Goal: Task Accomplishment & Management: Manage account settings

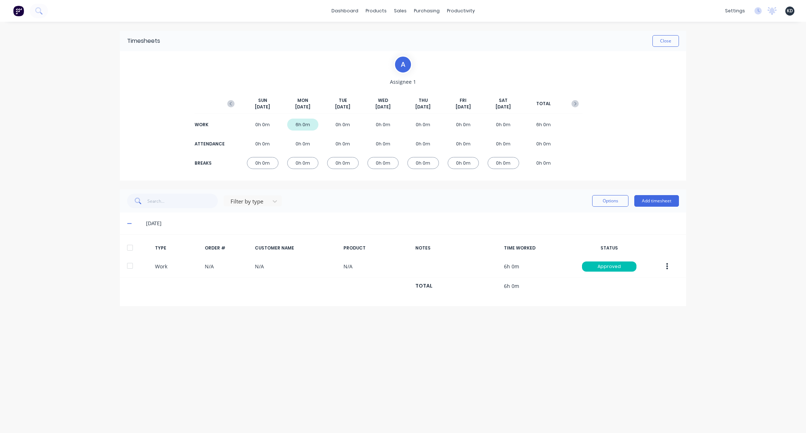
click at [694, 262] on div "dashboard products sales purchasing productivity dashboard products Product Cat…" at bounding box center [403, 216] width 806 height 433
click at [79, 185] on div "dashboard products sales purchasing productivity dashboard products Product Cat…" at bounding box center [403, 216] width 806 height 433
click at [131, 223] on span at bounding box center [130, 223] width 7 height 7
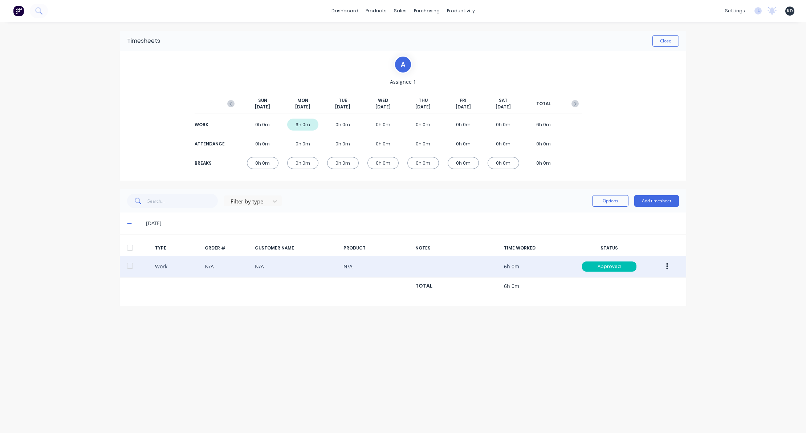
click at [665, 270] on button "button" at bounding box center [666, 266] width 17 height 13
click at [642, 244] on div "Edit" at bounding box center [641, 239] width 56 height 11
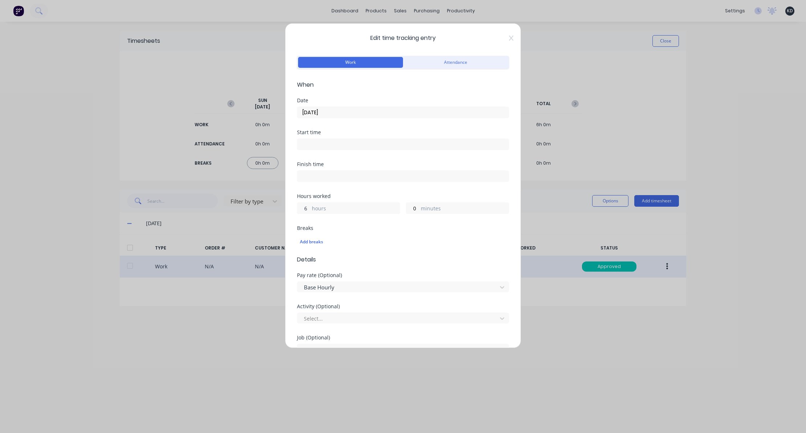
drag, startPoint x: 302, startPoint y: 208, endPoint x: 307, endPoint y: 209, distance: 5.1
click at [307, 209] on input "6" at bounding box center [303, 208] width 13 height 11
type input "3"
click at [398, 189] on div "Finish time" at bounding box center [403, 178] width 212 height 32
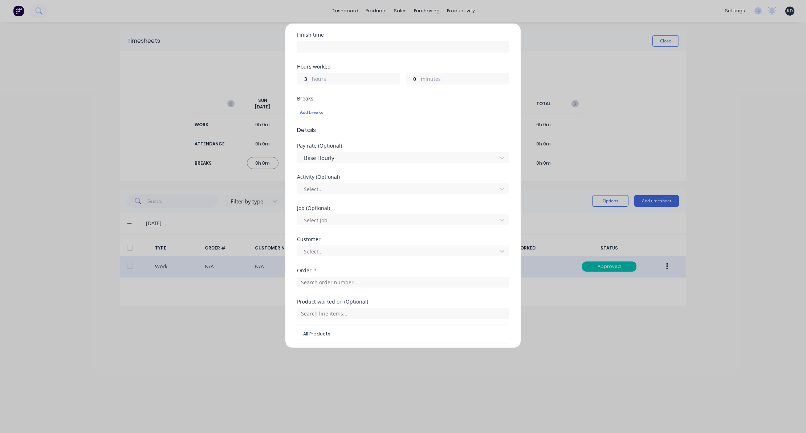
scroll to position [217, 0]
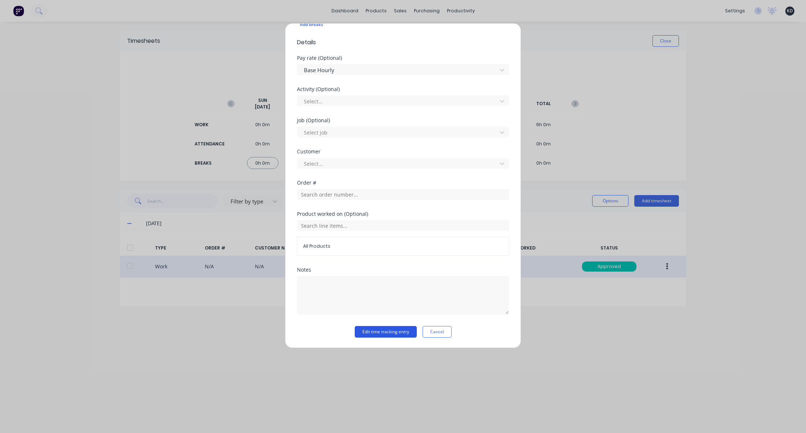
click at [382, 331] on button "Edit time tracking entry" at bounding box center [386, 332] width 62 height 12
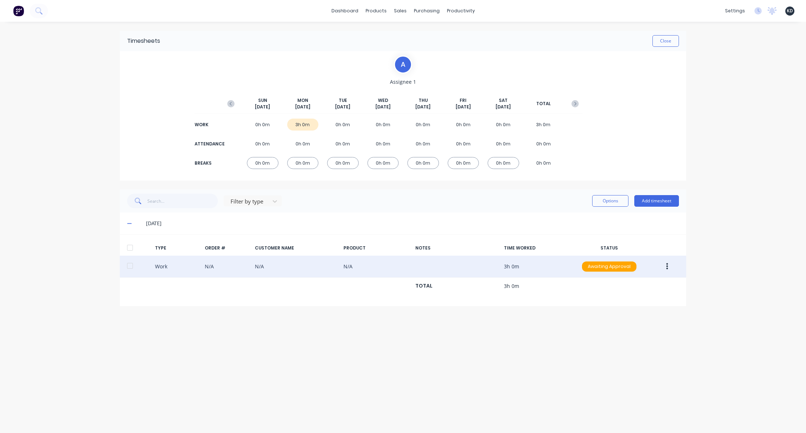
click at [719, 159] on div "dashboard products sales purchasing productivity dashboard products Product Cat…" at bounding box center [403, 216] width 806 height 433
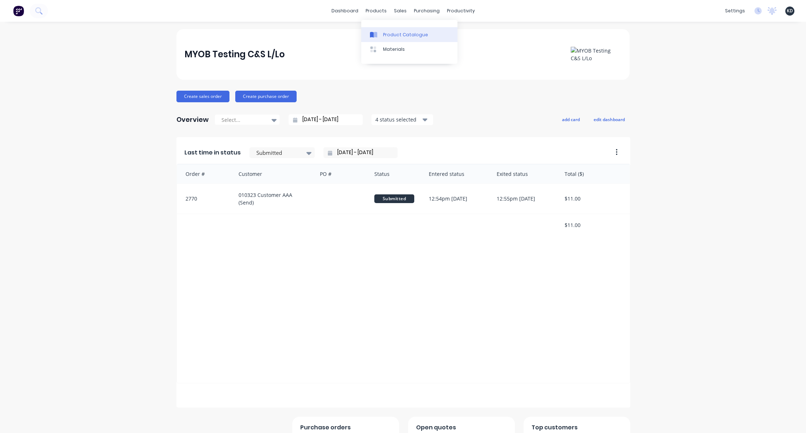
click at [392, 33] on div "Product Catalogue" at bounding box center [405, 35] width 45 height 7
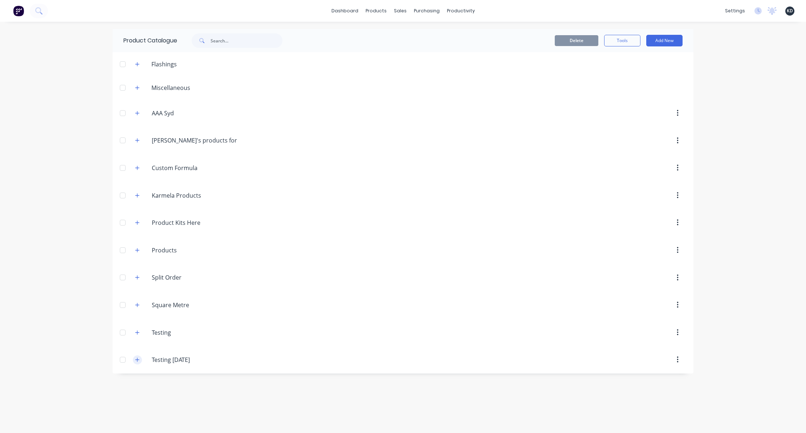
click at [140, 359] on button "button" at bounding box center [137, 360] width 9 height 9
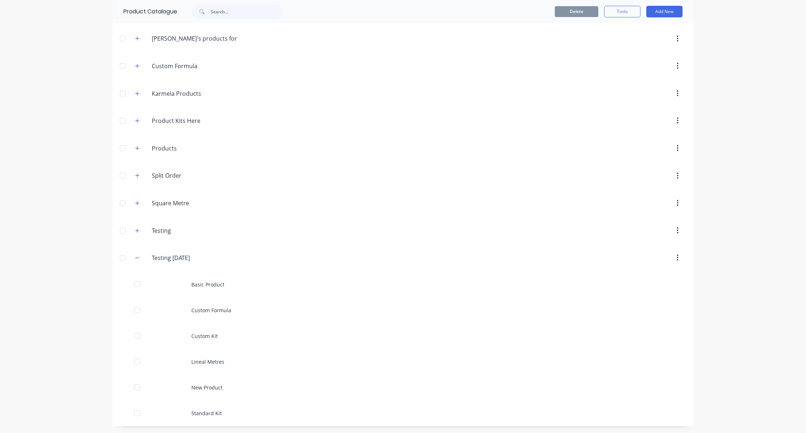
scroll to position [102, 0]
click at [54, 307] on div "dashboard products sales purchasing productivity dashboard products Product Cat…" at bounding box center [403, 216] width 806 height 433
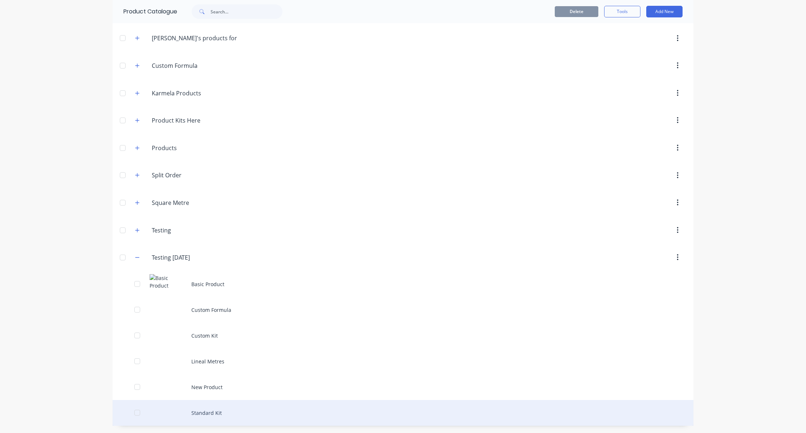
click at [232, 411] on div "Standard Kit" at bounding box center [403, 413] width 581 height 26
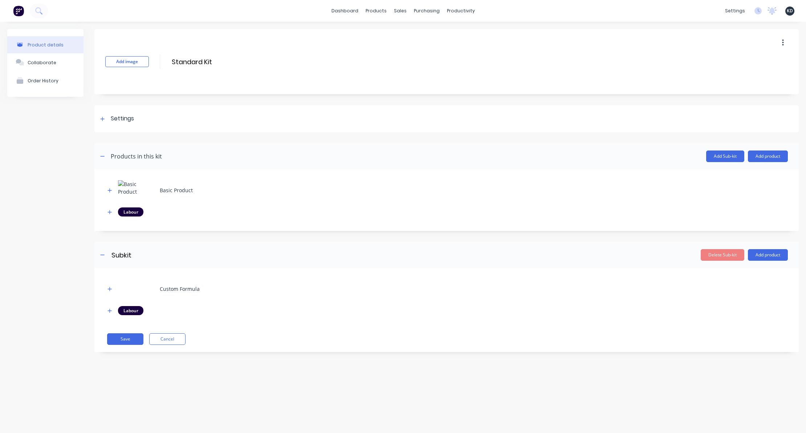
click at [59, 213] on div "Product details Collaborate Order History" at bounding box center [45, 196] width 76 height 334
click at [753, 160] on button "Add product" at bounding box center [768, 157] width 40 height 12
click at [751, 205] on div "Notes (Internal)" at bounding box center [753, 204] width 56 height 11
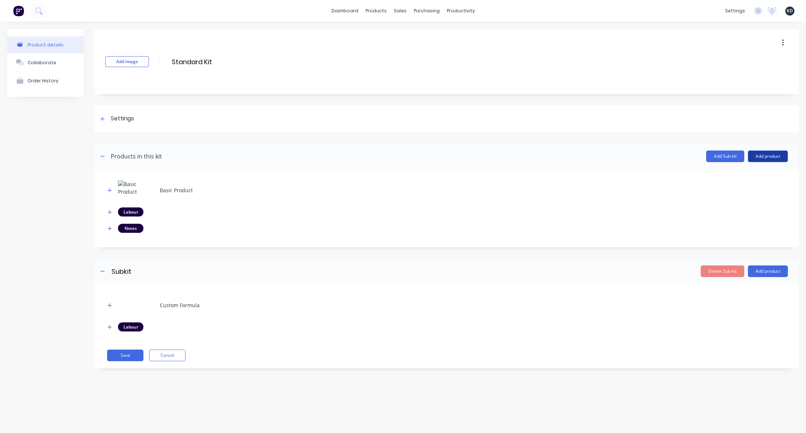
click at [764, 160] on button "Add product" at bounding box center [768, 157] width 40 height 12
click at [757, 217] on div "Notes (External)" at bounding box center [753, 218] width 56 height 11
click at [108, 228] on icon "button" at bounding box center [109, 228] width 4 height 5
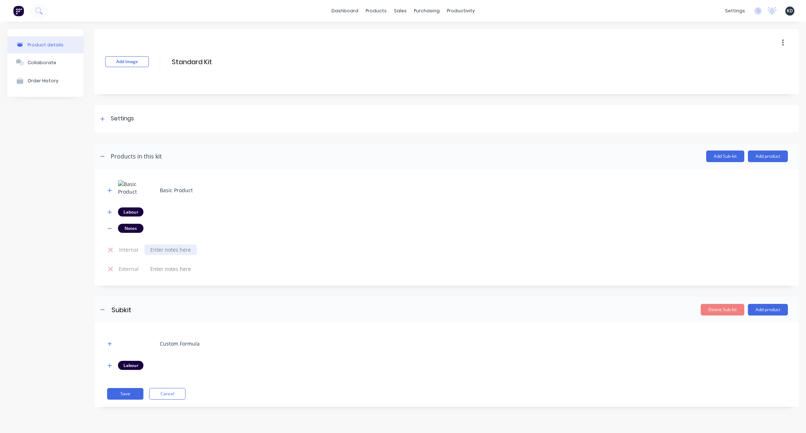
click at [169, 250] on div at bounding box center [170, 250] width 52 height 11
click at [184, 264] on div at bounding box center [170, 269] width 52 height 11
click at [765, 307] on button "Add product" at bounding box center [768, 310] width 40 height 12
click at [752, 356] on div "Notes (Internal)" at bounding box center [753, 357] width 56 height 11
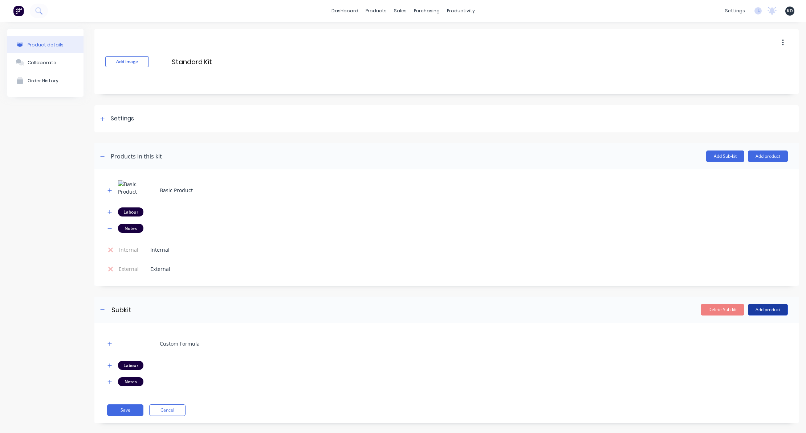
click at [766, 308] on button "Add product" at bounding box center [768, 310] width 40 height 12
click at [757, 373] on div "Notes (External)" at bounding box center [753, 372] width 56 height 11
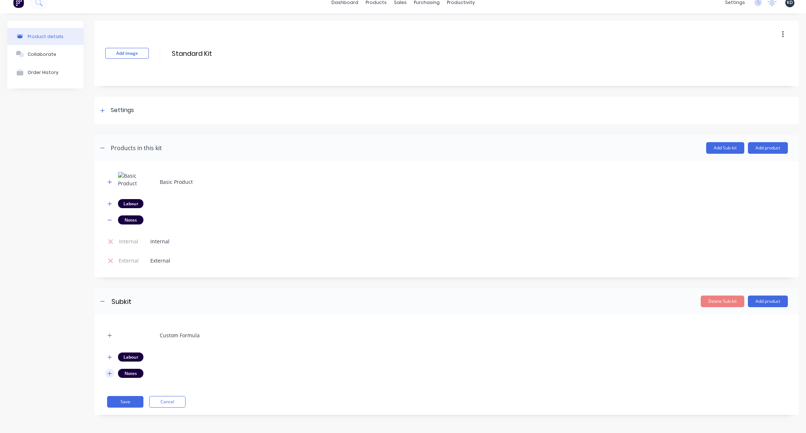
click at [110, 375] on icon "button" at bounding box center [109, 373] width 4 height 5
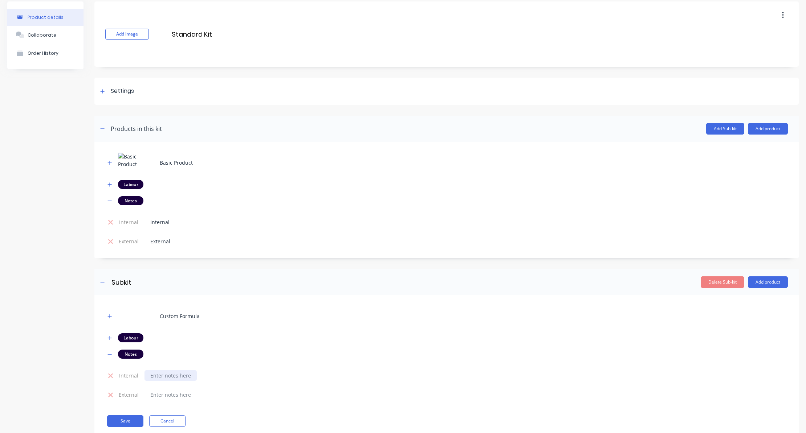
scroll to position [47, 0]
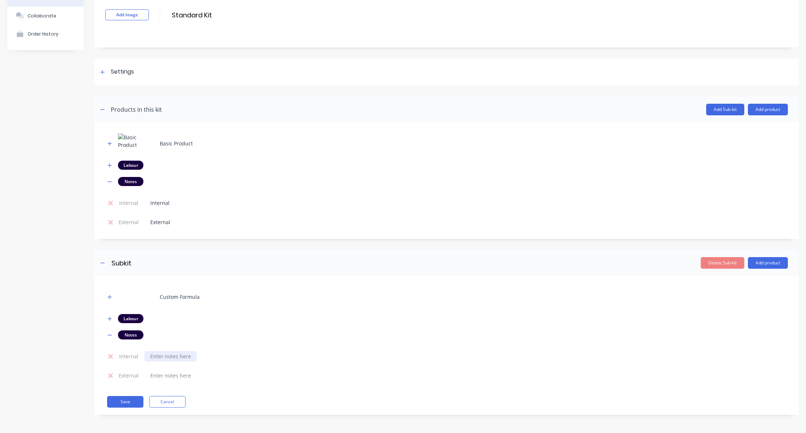
click at [163, 354] on div at bounding box center [170, 356] width 52 height 11
click at [170, 377] on div at bounding box center [170, 376] width 52 height 11
click at [63, 262] on div "Product details Collaborate Order History" at bounding box center [45, 204] width 76 height 444
click at [138, 400] on button "Save" at bounding box center [125, 402] width 36 height 12
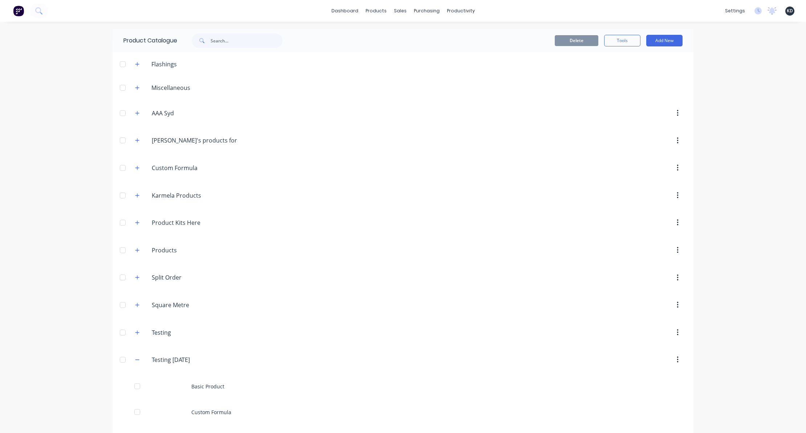
click at [52, 225] on div "dashboard products sales purchasing productivity dashboard products Product Cat…" at bounding box center [403, 216] width 806 height 433
click at [421, 54] on link "Customers" at bounding box center [436, 49] width 96 height 15
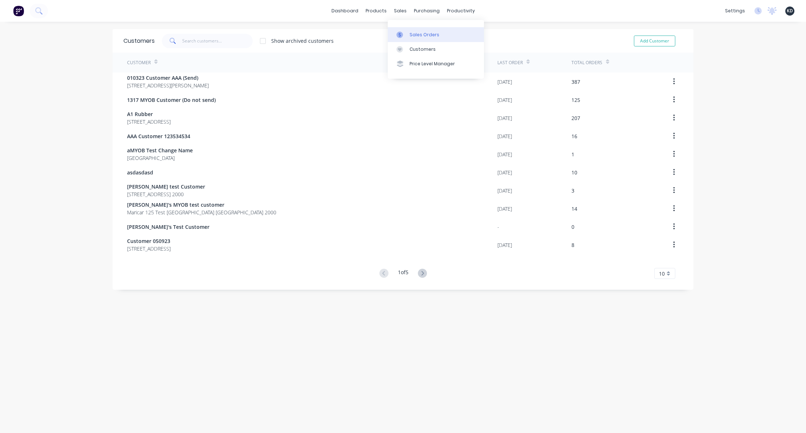
click at [406, 29] on link "Sales Orders" at bounding box center [436, 34] width 96 height 15
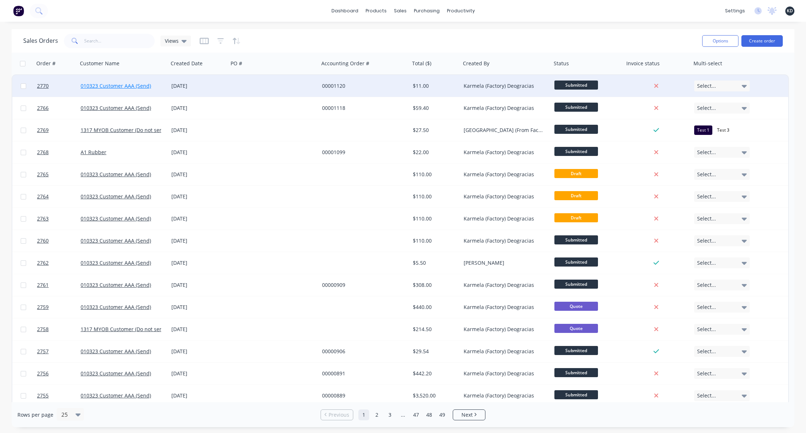
click at [94, 85] on link "010323 Customer AAA (Send)" at bounding box center [116, 85] width 70 height 7
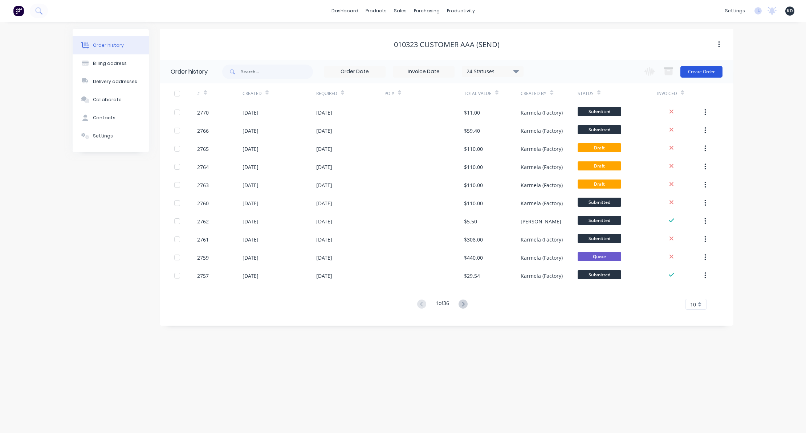
click at [703, 76] on button "Create Order" at bounding box center [701, 72] width 42 height 12
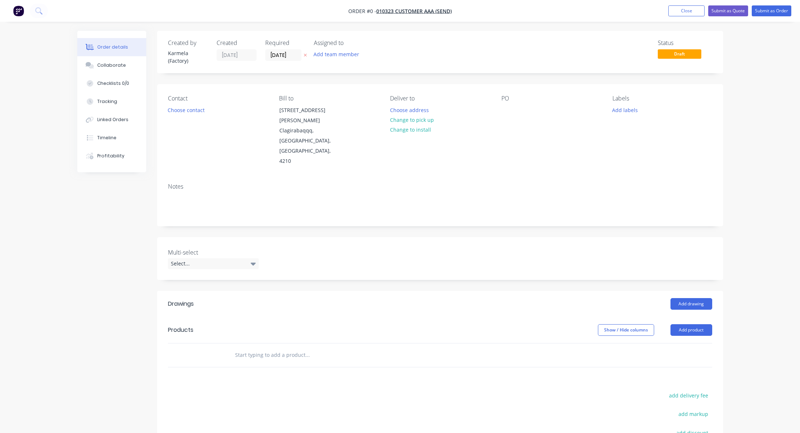
click at [297, 348] on input "text" at bounding box center [307, 355] width 145 height 15
type input "Stan"
click at [108, 302] on div "Created by Karmela (Factory) Created 06/10/25 Required 06/10/25 Assigned to Add…" at bounding box center [400, 292] width 646 height 522
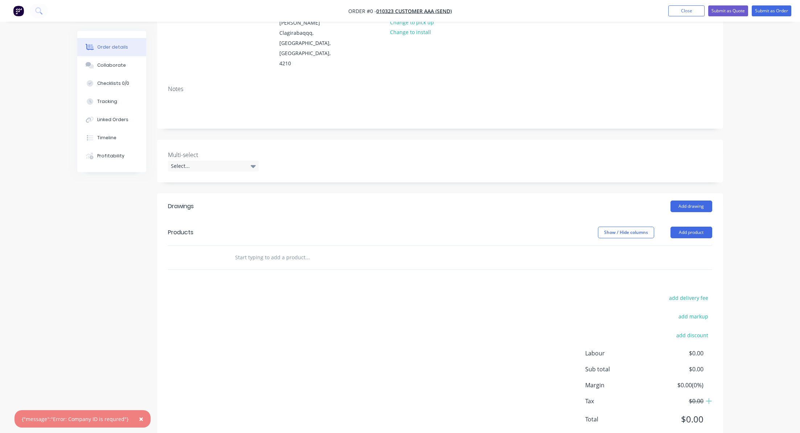
scroll to position [99, 0]
click at [78, 398] on div "Created by Karmela (Factory) Created 06/10/25 Required 06/10/25 Assigned to Add…" at bounding box center [400, 193] width 646 height 522
click at [87, 311] on div "Created by Karmela (Factory) Created 06/10/25 Required 06/10/25 Assigned to Add…" at bounding box center [400, 193] width 646 height 522
click at [79, 348] on div "Created by Karmela (Factory) Created 06/10/25 Required 06/10/25 Assigned to Add…" at bounding box center [400, 193] width 646 height 522
click at [139, 421] on span "×" at bounding box center [141, 419] width 4 height 10
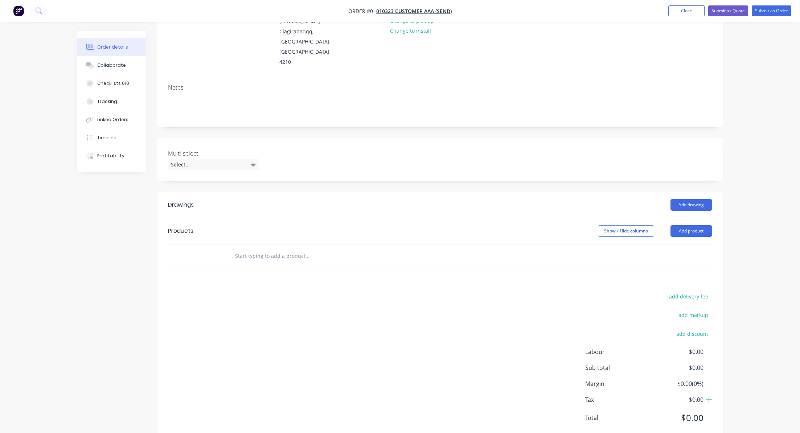
click at [101, 333] on div "Created by Karmela (Factory) Created 06/10/25 Required 06/10/25 Assigned to Add…" at bounding box center [400, 193] width 646 height 522
click at [695, 11] on button "Close" at bounding box center [687, 10] width 36 height 11
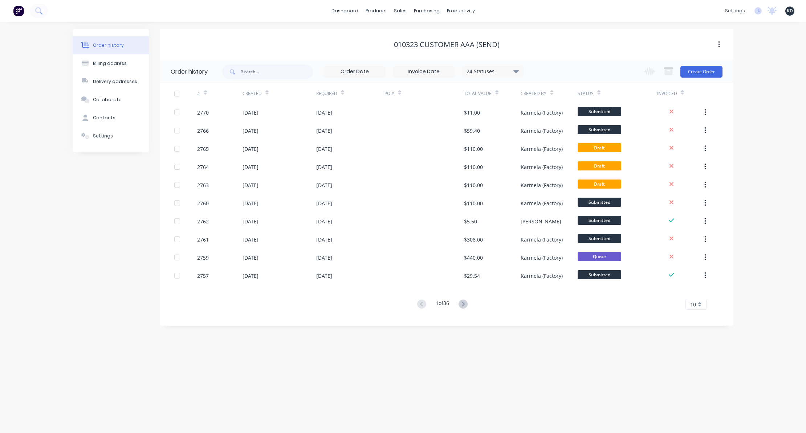
click at [788, 10] on span "KD" at bounding box center [790, 11] width 6 height 7
click at [750, 95] on button "Sign out" at bounding box center [745, 91] width 96 height 15
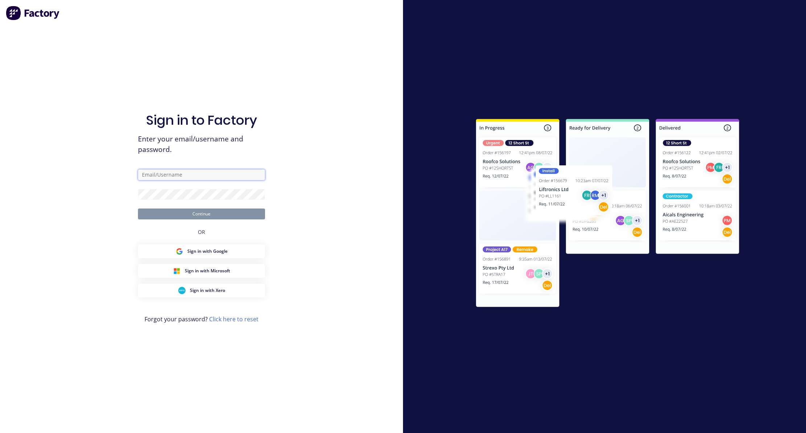
click at [198, 178] on input "text" at bounding box center [201, 174] width 127 height 11
type input "karmela+default@factory.app"
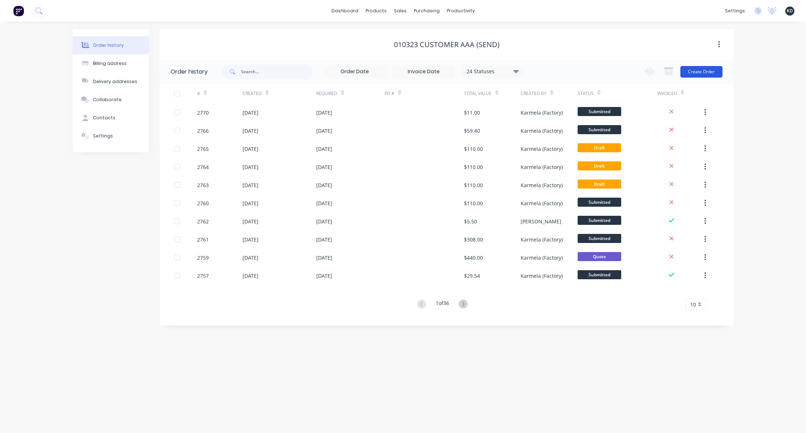
click at [689, 68] on button "Create Order" at bounding box center [701, 72] width 42 height 12
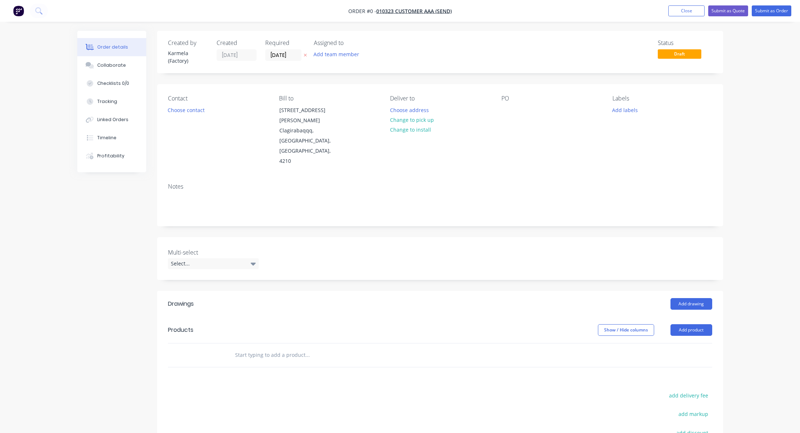
click at [263, 348] on input "text" at bounding box center [307, 355] width 145 height 15
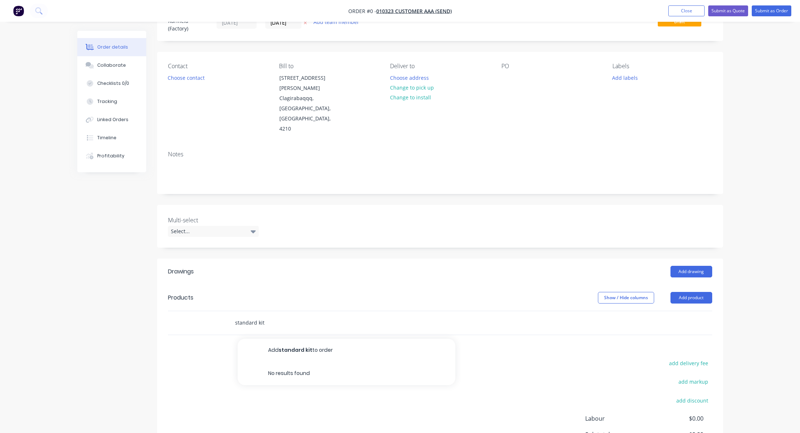
scroll to position [99, 0]
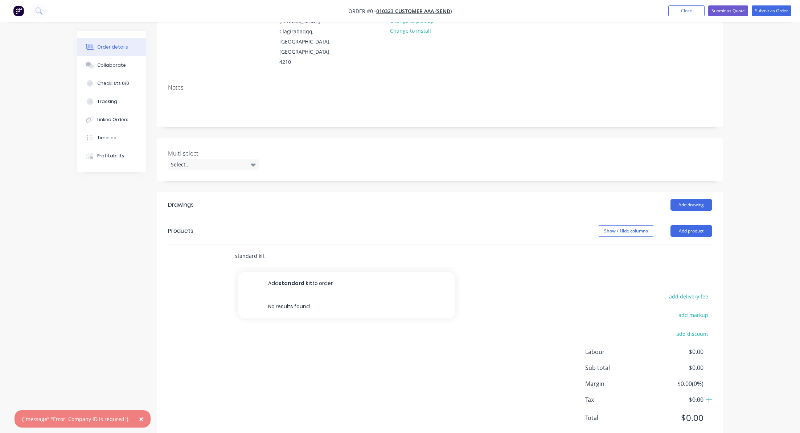
type input "standard kit"
click at [761, 317] on div "Order details Collaborate Checklists 0/0 Tracking Linked Orders Timeline Profit…" at bounding box center [400, 177] width 800 height 553
click at [679, 7] on button "Close" at bounding box center [687, 10] width 36 height 11
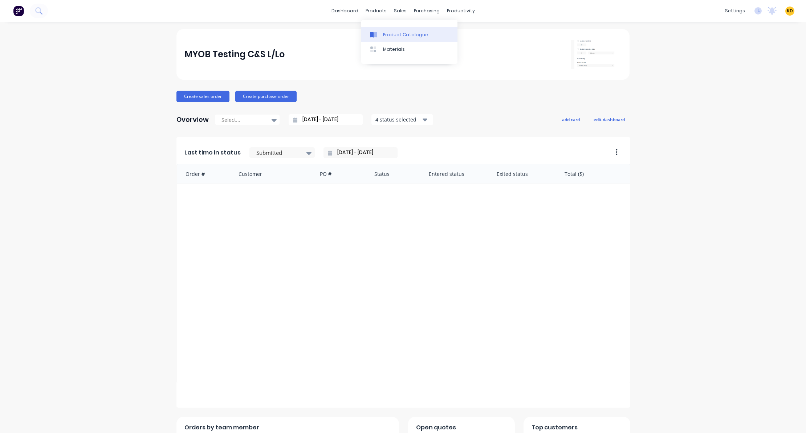
click at [389, 34] on div "Product Catalogue" at bounding box center [405, 35] width 45 height 7
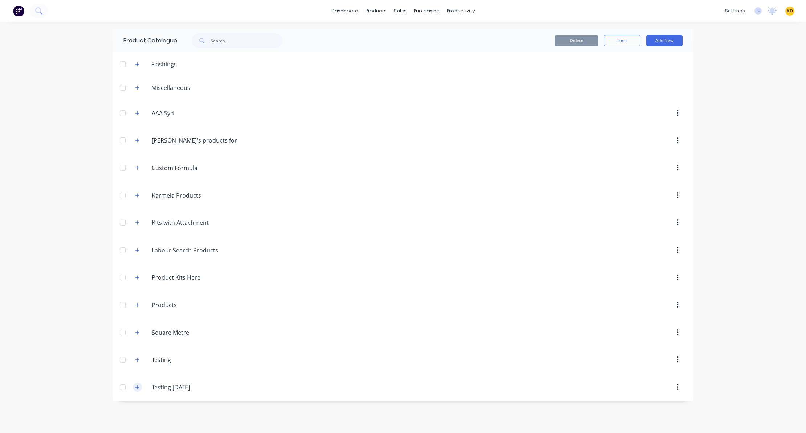
click at [134, 390] on button "button" at bounding box center [137, 387] width 9 height 9
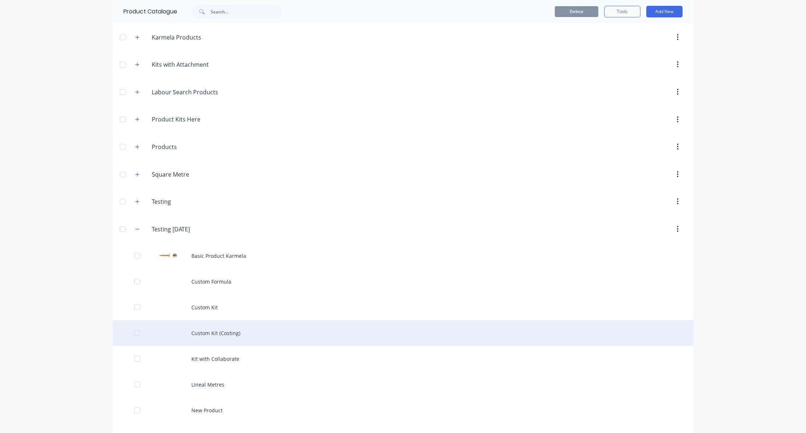
scroll to position [233, 0]
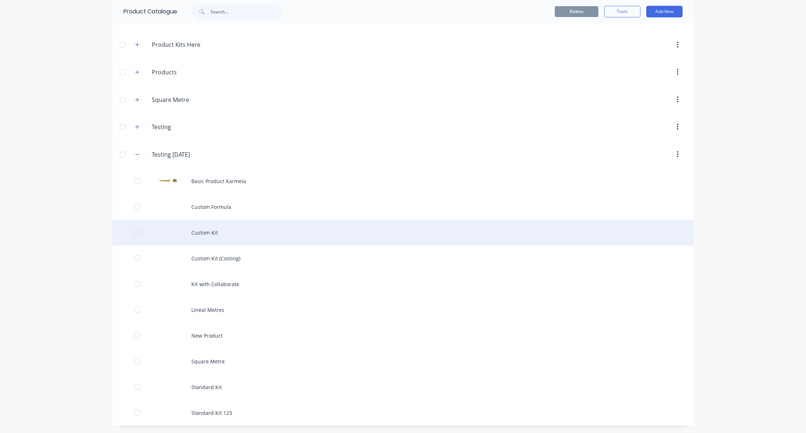
click at [245, 229] on div "Custom Kit" at bounding box center [403, 233] width 581 height 26
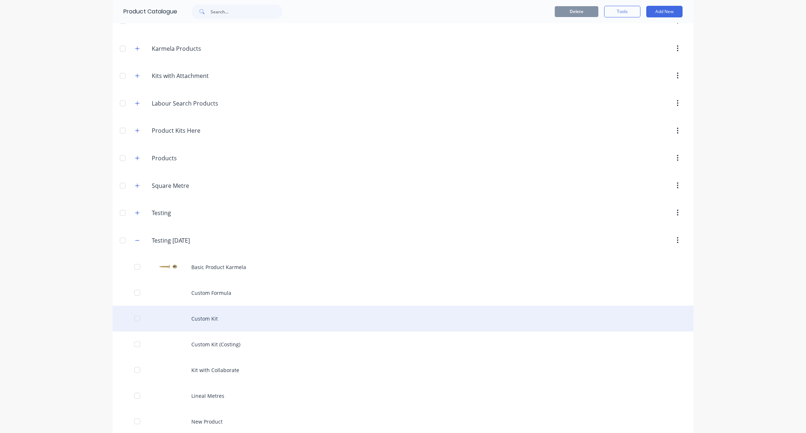
scroll to position [233, 0]
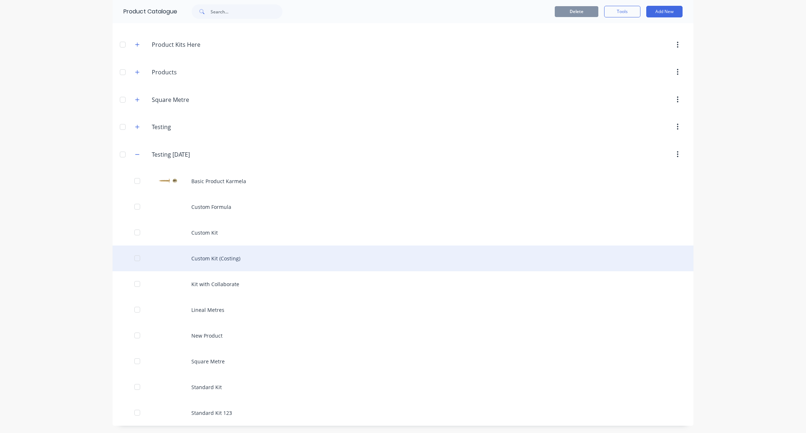
click at [244, 260] on div "Custom Kit (Costing)" at bounding box center [403, 259] width 581 height 26
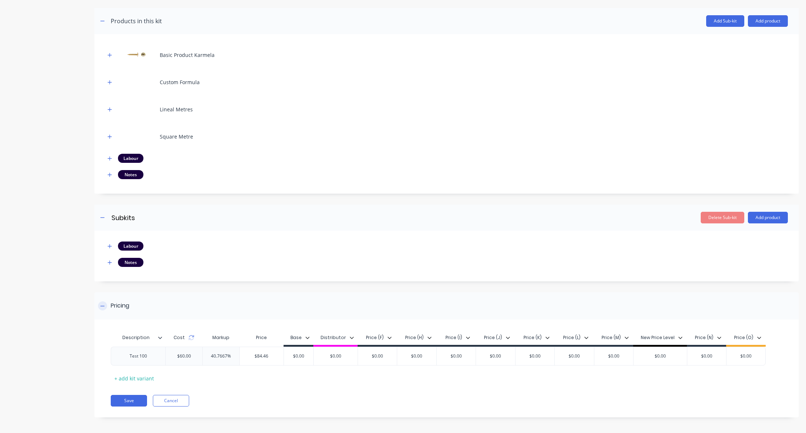
scroll to position [138, 0]
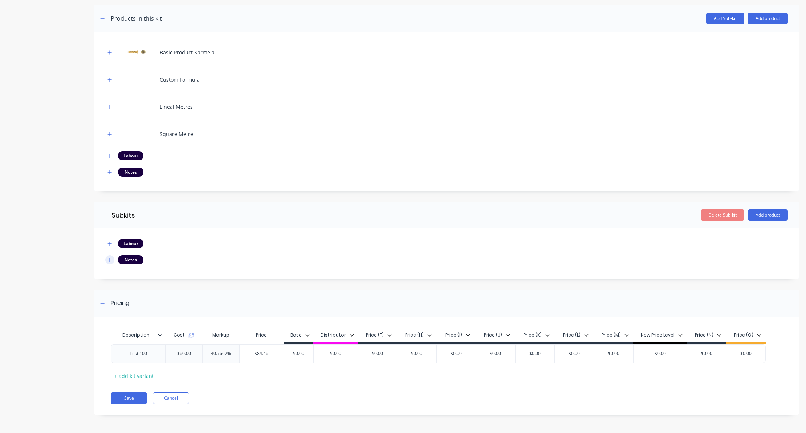
click at [111, 262] on icon "button" at bounding box center [109, 260] width 4 height 5
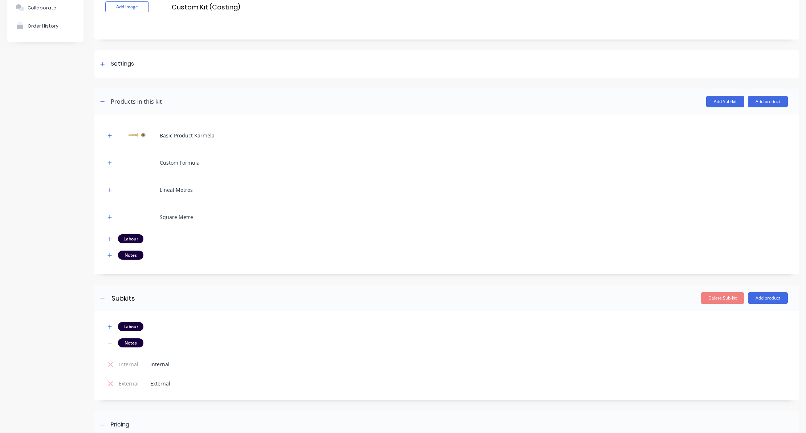
scroll to position [0, 0]
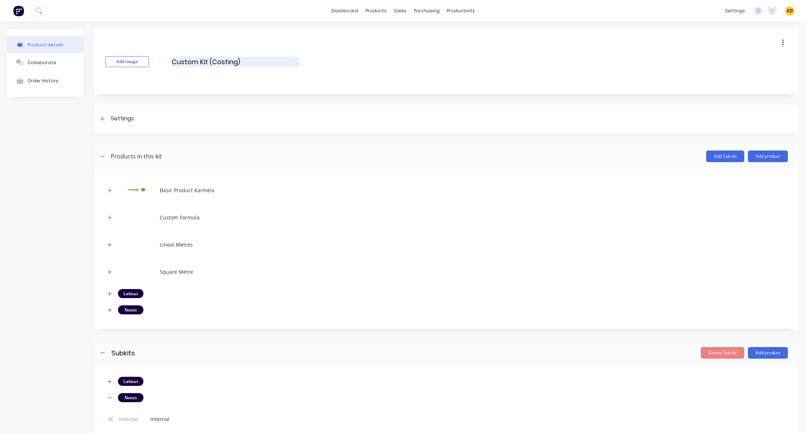
click at [244, 58] on input "Custom Kit (Costing)" at bounding box center [235, 62] width 128 height 11
click at [42, 10] on icon at bounding box center [38, 10] width 7 height 7
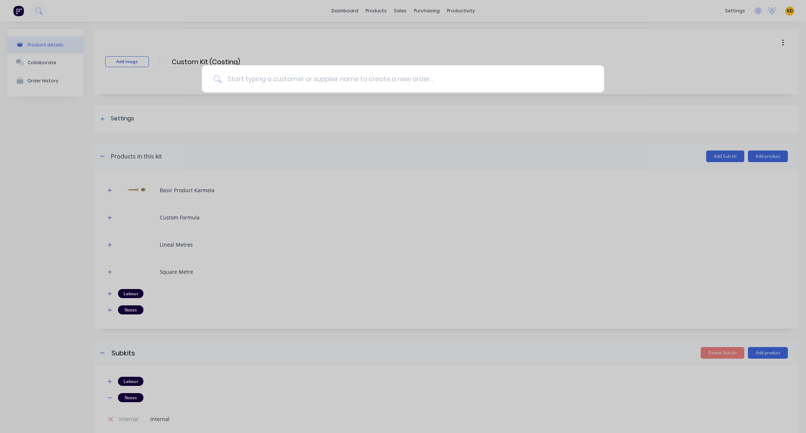
click at [248, 75] on input at bounding box center [406, 78] width 371 height 27
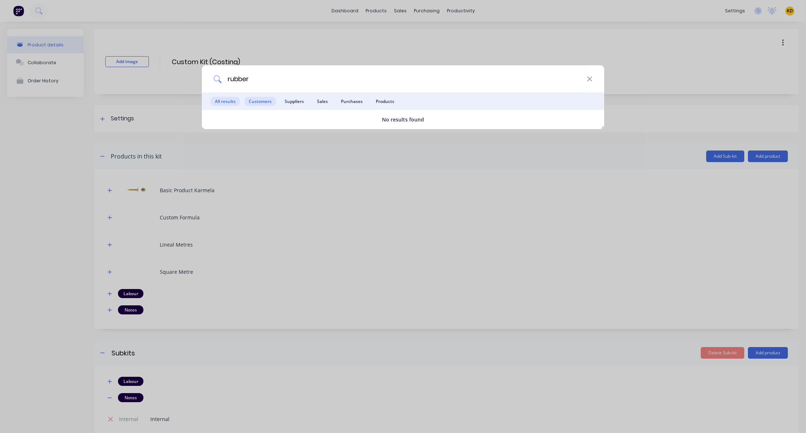
type input "rubber"
click at [270, 102] on span "Customers" at bounding box center [260, 101] width 32 height 9
click at [591, 77] on icon at bounding box center [589, 79] width 5 height 5
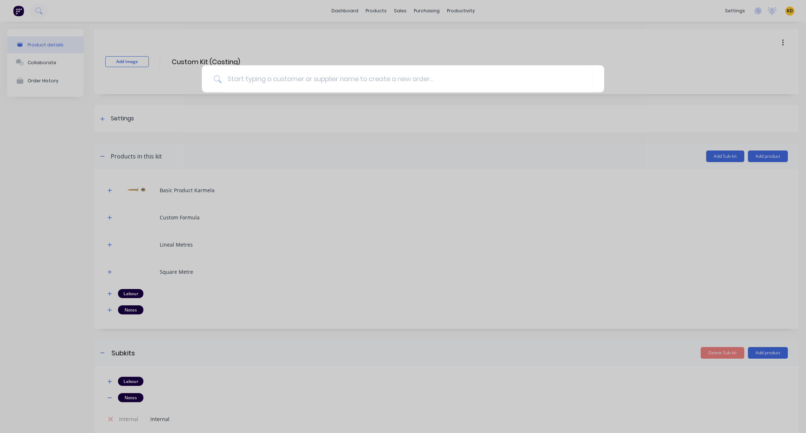
click at [436, 15] on div at bounding box center [403, 216] width 806 height 433
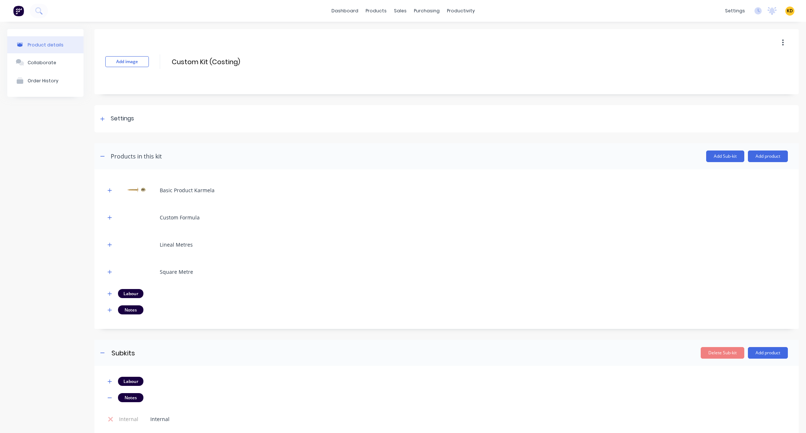
click at [787, 11] on div "KD MYOB Testing C&S L/Lo Karmela (Factory) Deogracias Administrator Profile Sig…" at bounding box center [789, 11] width 9 height 9
click at [787, 11] on span "KD" at bounding box center [790, 11] width 6 height 7
click at [735, 91] on button "Sign out" at bounding box center [745, 91] width 96 height 15
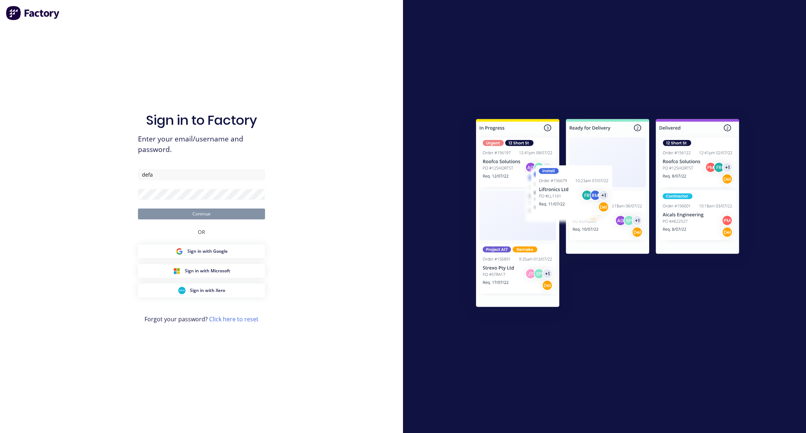
type input "[EMAIL_ADDRESS][DOMAIN_NAME]"
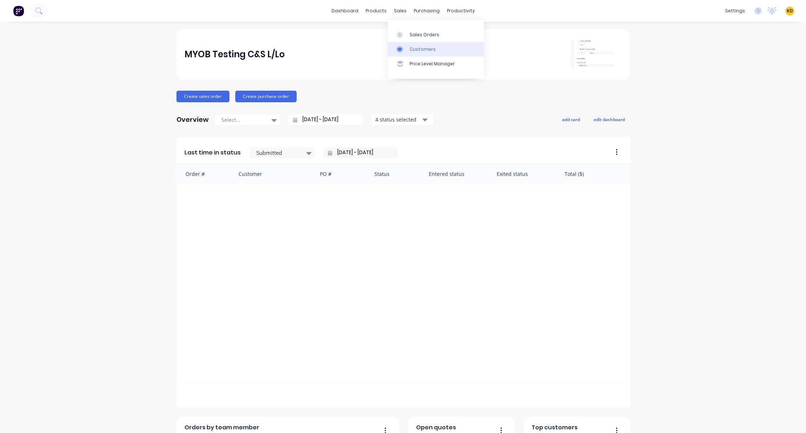
click at [413, 47] on div "Customers" at bounding box center [422, 49] width 26 height 7
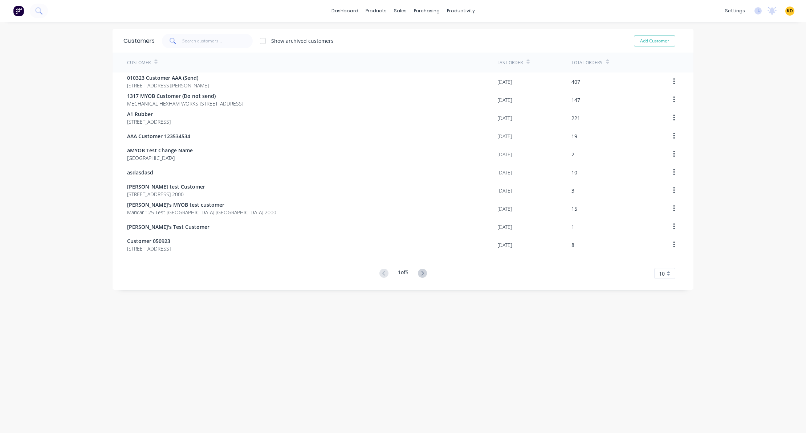
click at [732, 87] on div "dashboard products sales purchasing productivity dashboard products Product Cat…" at bounding box center [403, 216] width 806 height 433
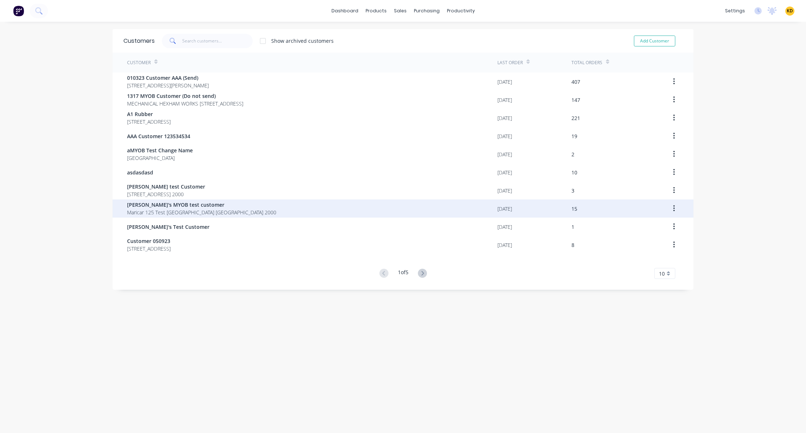
click at [594, 207] on div "15" at bounding box center [611, 209] width 81 height 18
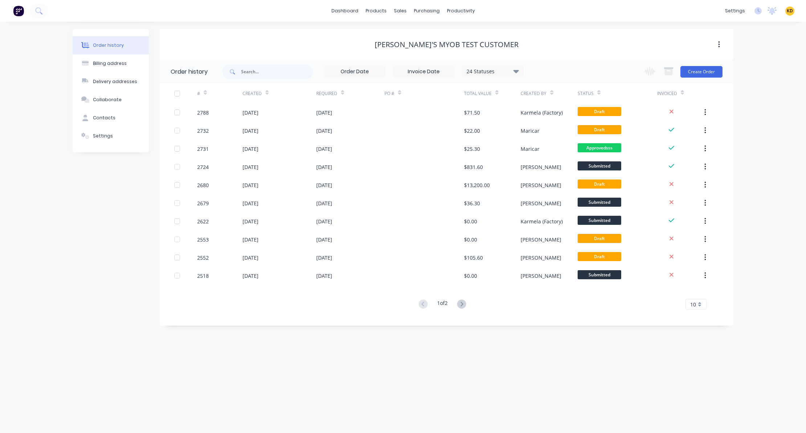
click at [760, 94] on div "Order history Billing address Delivery addresses Collaborate Contacts Settings …" at bounding box center [403, 228] width 806 height 412
click at [710, 72] on button "Create Order" at bounding box center [701, 72] width 42 height 12
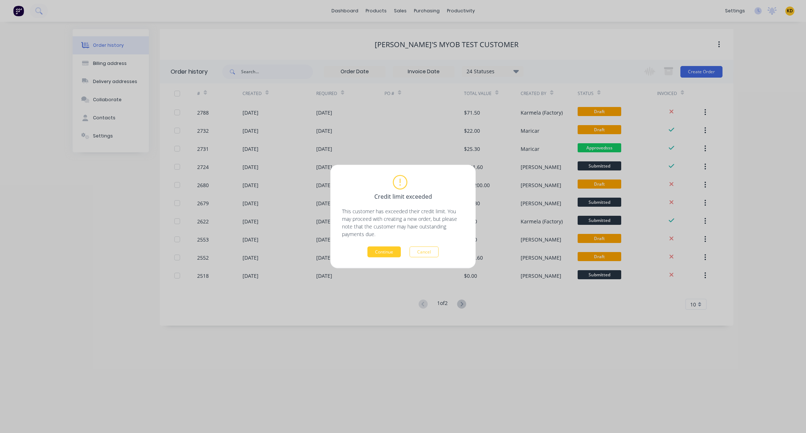
click at [389, 248] on button "Continue" at bounding box center [383, 252] width 33 height 11
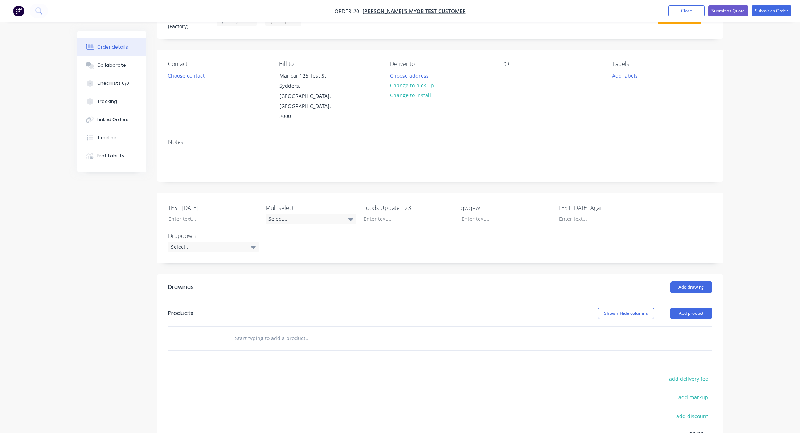
scroll to position [117, 0]
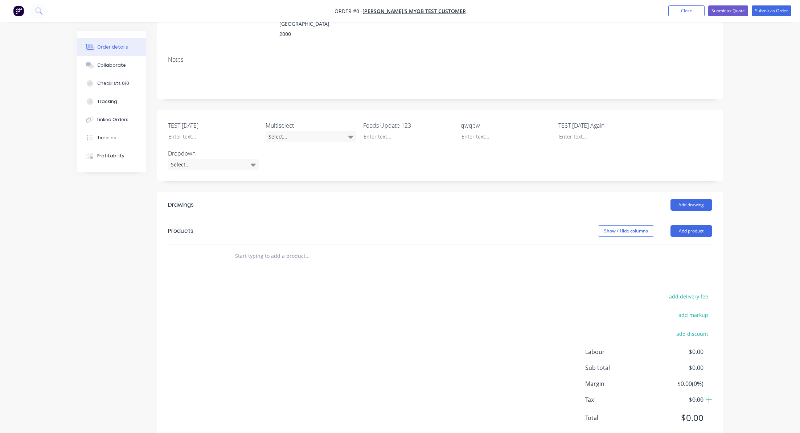
click at [287, 245] on div at bounding box center [356, 257] width 261 height 24
click at [289, 249] on input "text" at bounding box center [307, 256] width 145 height 15
paste input "Custom Kit (Costing)"
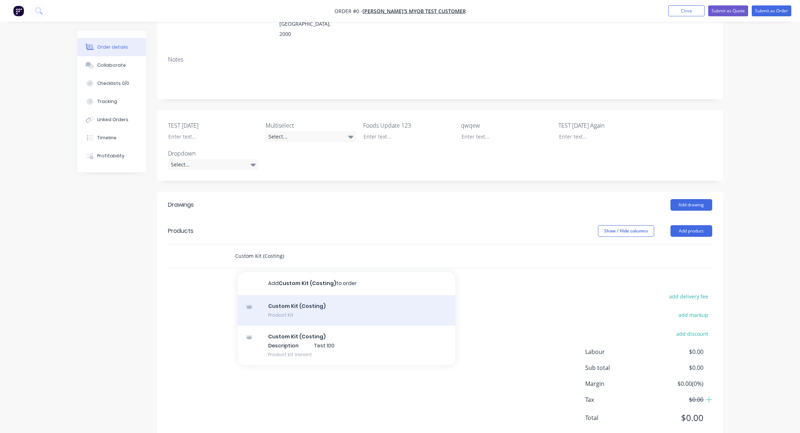
type input "Custom Kit (Costing)"
click at [301, 295] on div "Custom Kit (Costing) Product Kit" at bounding box center [347, 310] width 218 height 30
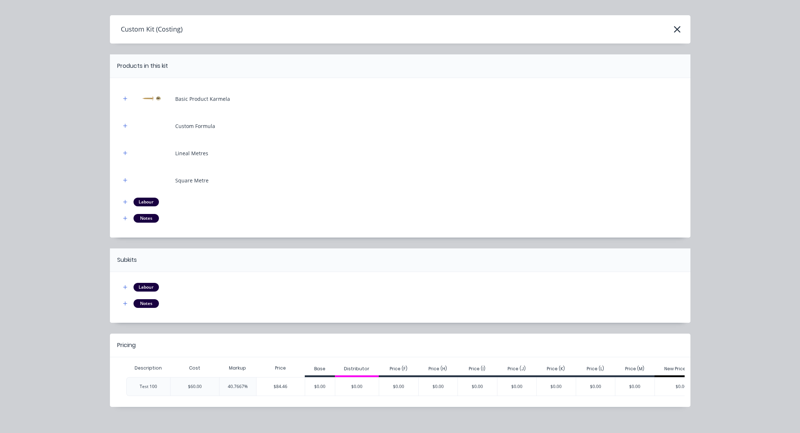
scroll to position [25, 0]
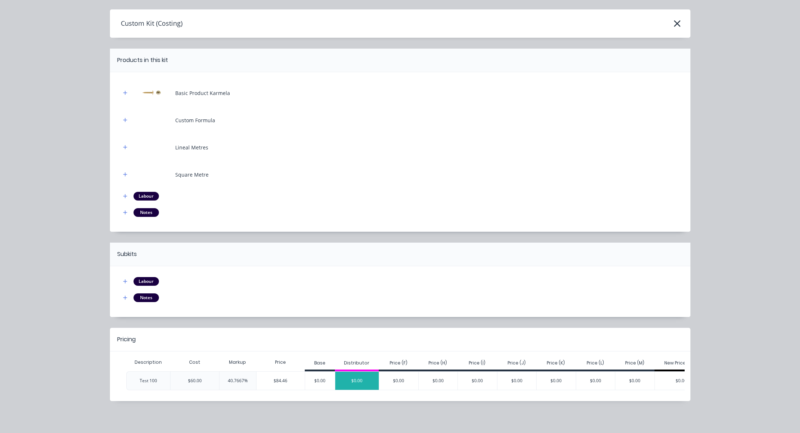
click at [363, 374] on div "$0.00" at bounding box center [357, 381] width 44 height 18
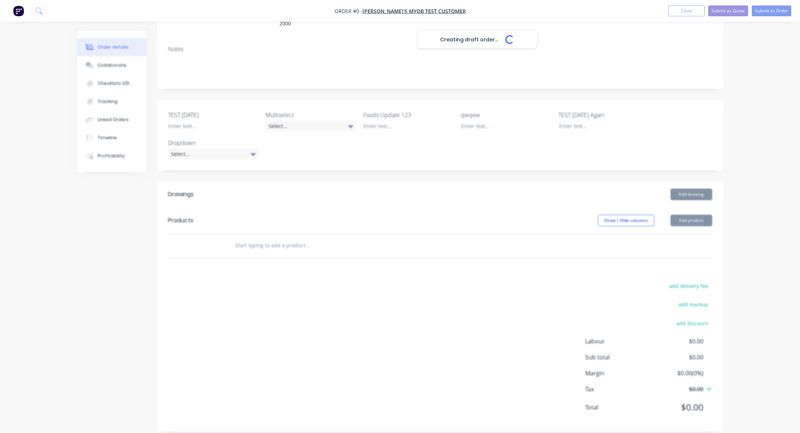
scroll to position [117, 0]
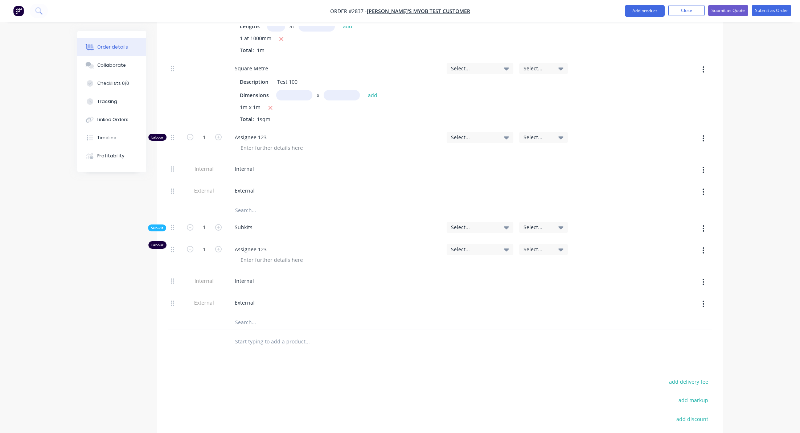
scroll to position [638, 0]
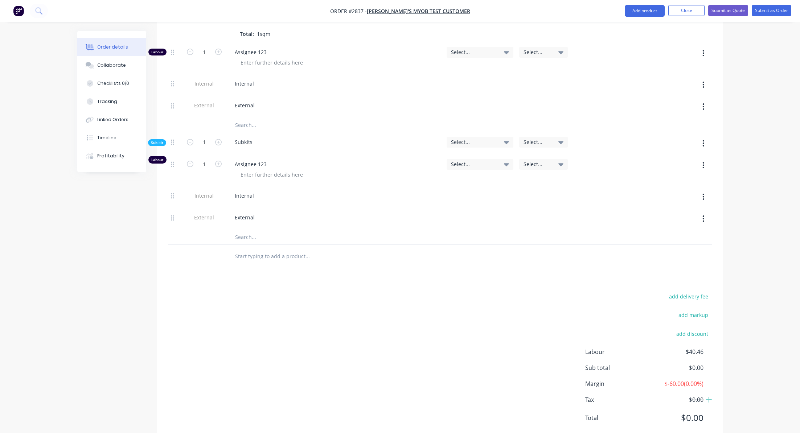
click at [177, 266] on div "Drawings Add drawing Products Show / Hide columns Add product Qty Account Job C…" at bounding box center [440, 57] width 566 height 772
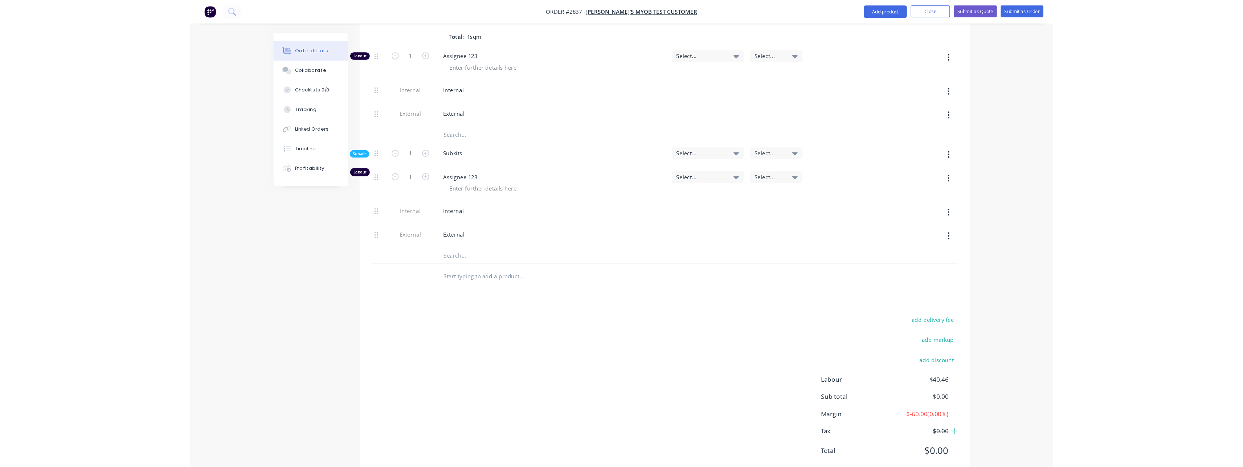
scroll to position [604, 0]
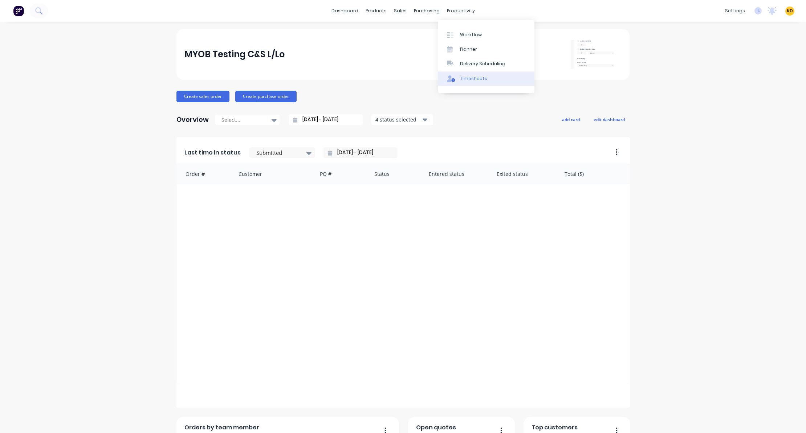
click at [467, 76] on div "Timesheets" at bounding box center [473, 78] width 27 height 7
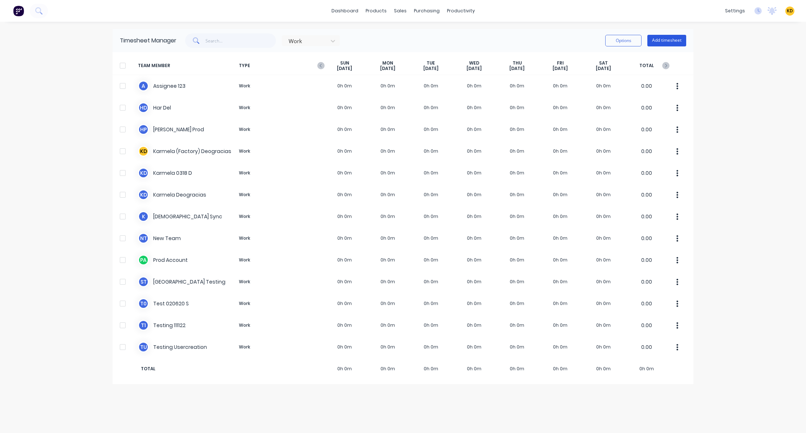
click at [672, 37] on button "Add timesheet" at bounding box center [666, 41] width 39 height 12
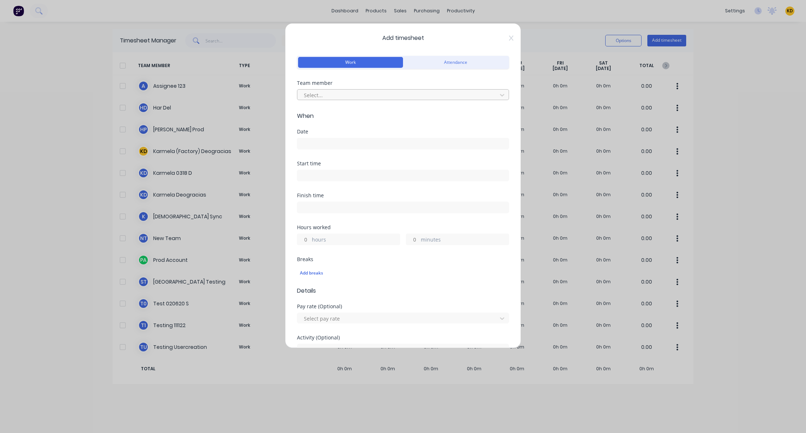
click at [336, 90] on div "Select..." at bounding box center [398, 95] width 195 height 11
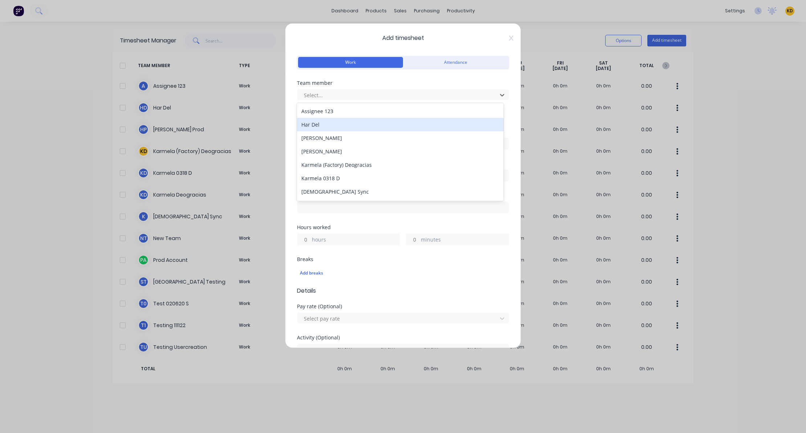
click at [336, 124] on div "Har Del" at bounding box center [400, 124] width 207 height 13
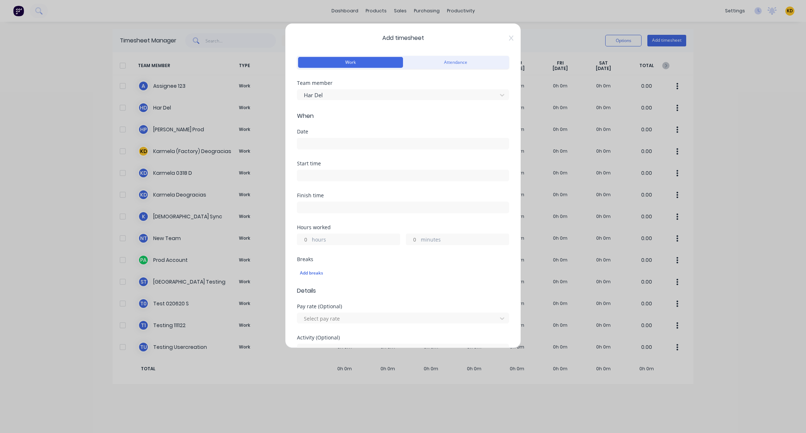
click at [334, 145] on input at bounding box center [402, 143] width 211 height 11
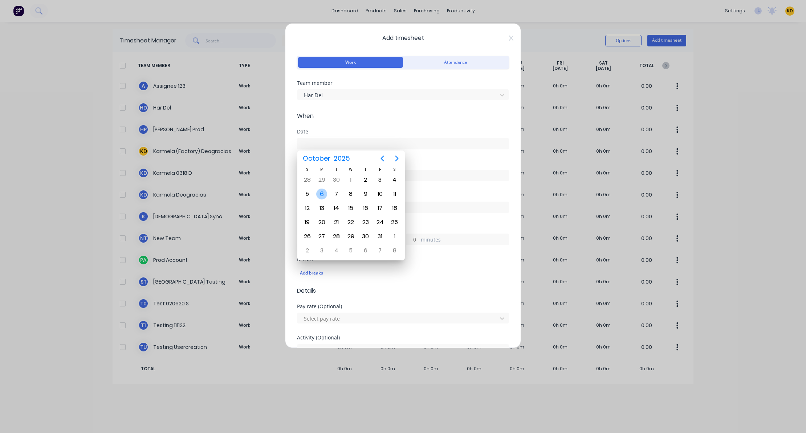
click at [320, 195] on div "6" at bounding box center [321, 194] width 11 height 11
type input "[DATE]"
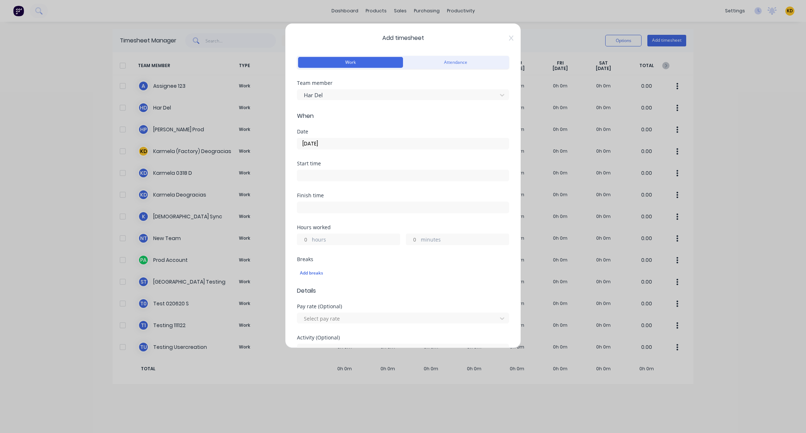
click at [340, 119] on span "When" at bounding box center [403, 116] width 212 height 9
click at [303, 244] on input "hours" at bounding box center [303, 239] width 13 height 11
type input "2"
click at [356, 228] on div "Hours worked" at bounding box center [403, 227] width 212 height 5
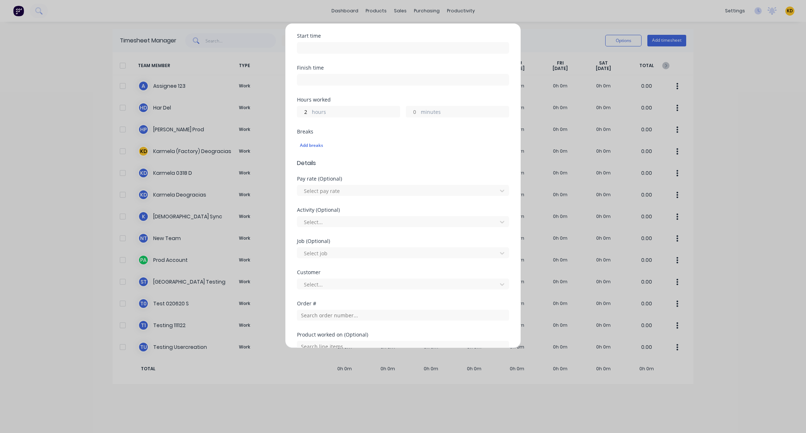
scroll to position [224, 0]
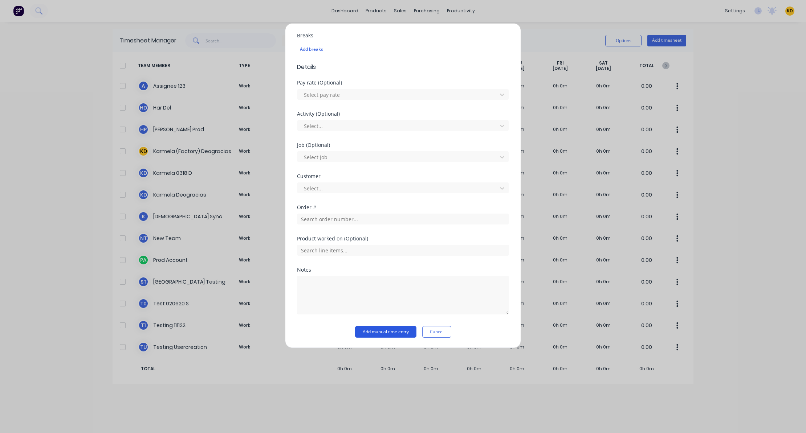
click at [379, 327] on button "Add manual time entry" at bounding box center [385, 332] width 61 height 12
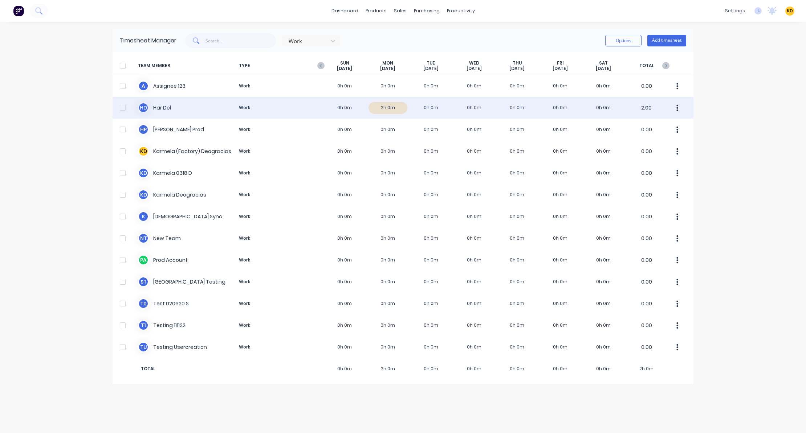
click at [673, 109] on button "button" at bounding box center [677, 108] width 15 height 15
click at [663, 124] on div "Approve" at bounding box center [650, 128] width 56 height 11
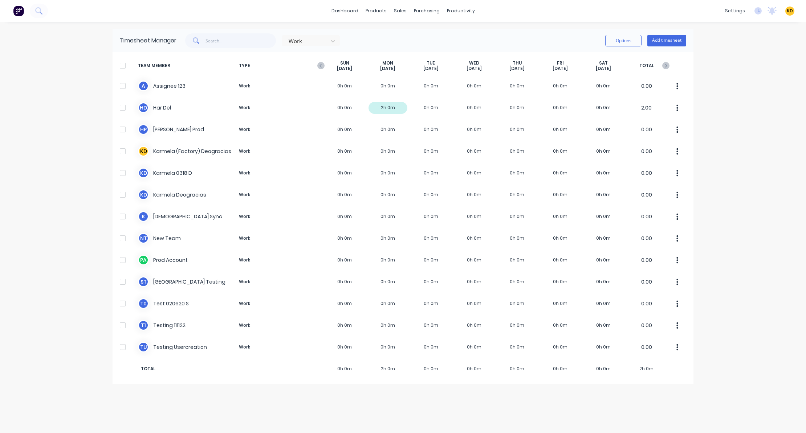
click at [737, 118] on div "× Timesheets marked as approved dashboard products sales purchasing productivit…" at bounding box center [403, 216] width 806 height 433
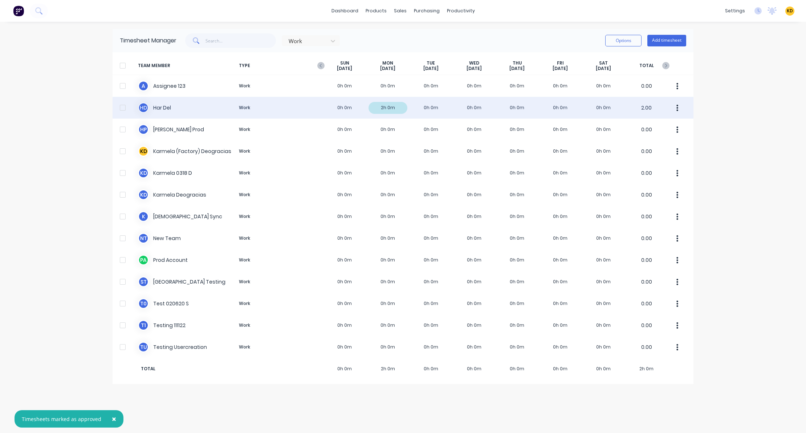
click at [377, 118] on div "H D Har Del Work 0h 0m 2h 0m 0h 0m 0h 0m 0h 0m 0h 0m 0h 0m 2.00" at bounding box center [403, 108] width 581 height 22
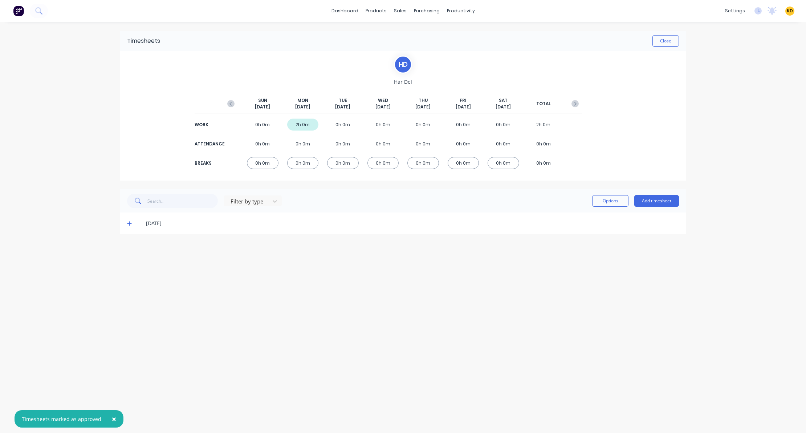
click at [124, 223] on div "[DATE]" at bounding box center [403, 224] width 566 height 22
click at [128, 225] on icon at bounding box center [129, 223] width 5 height 5
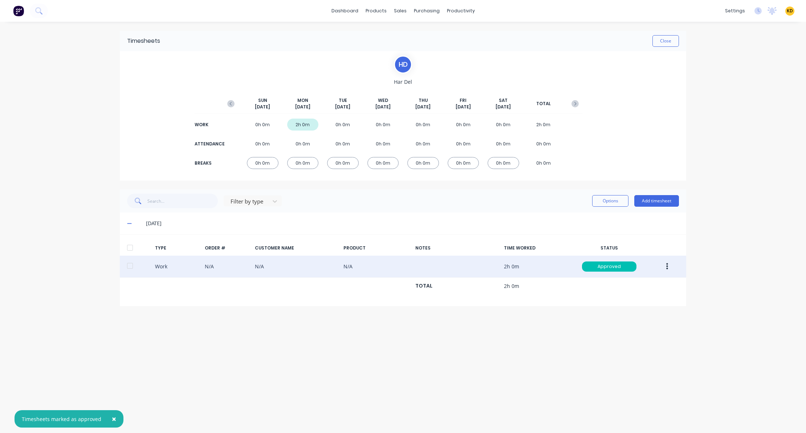
click at [670, 266] on button "button" at bounding box center [666, 266] width 17 height 13
click at [623, 241] on div "Edit" at bounding box center [641, 239] width 56 height 11
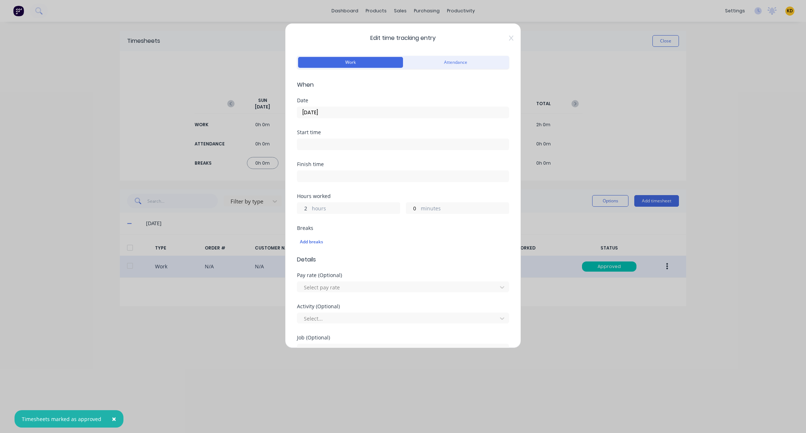
drag, startPoint x: 302, startPoint y: 207, endPoint x: 311, endPoint y: 206, distance: 9.5
click at [311, 206] on div "2 hours" at bounding box center [348, 209] width 103 height 12
drag, startPoint x: 408, startPoint y: 207, endPoint x: 414, endPoint y: 207, distance: 6.9
click at [414, 207] on input "0" at bounding box center [412, 208] width 13 height 11
type input "4"
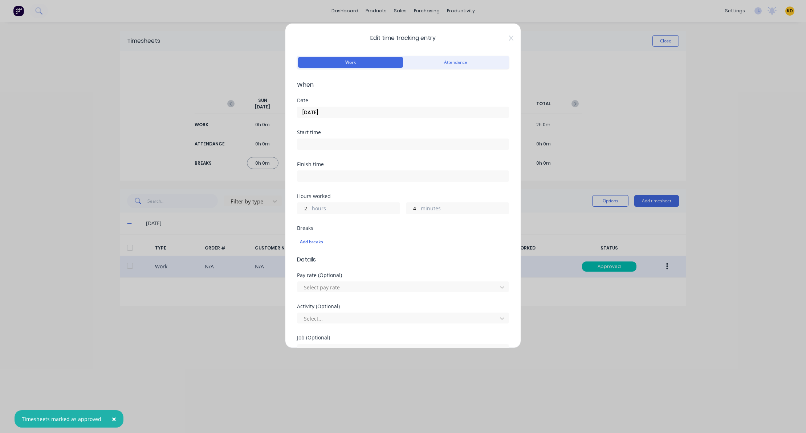
click at [444, 192] on div "Finish time" at bounding box center [403, 178] width 212 height 32
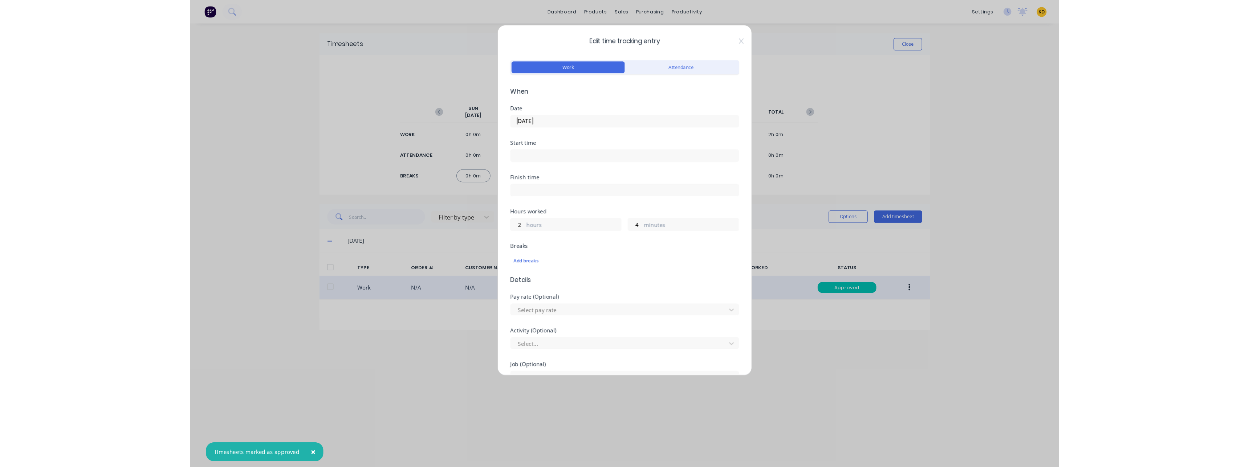
scroll to position [217, 0]
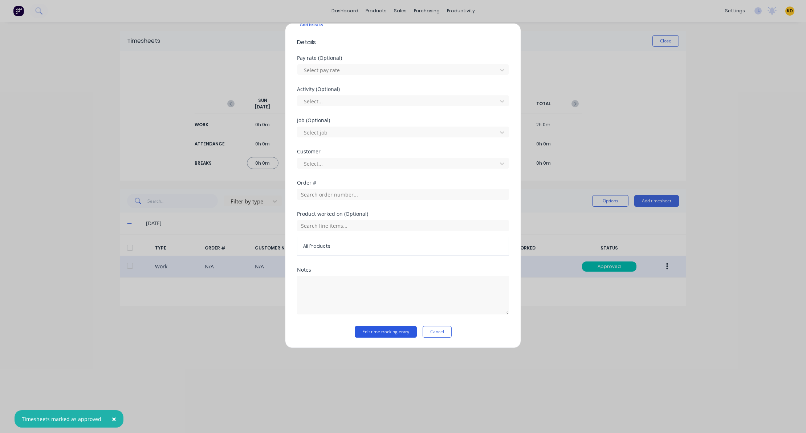
click at [377, 335] on button "Edit time tracking entry" at bounding box center [386, 332] width 62 height 12
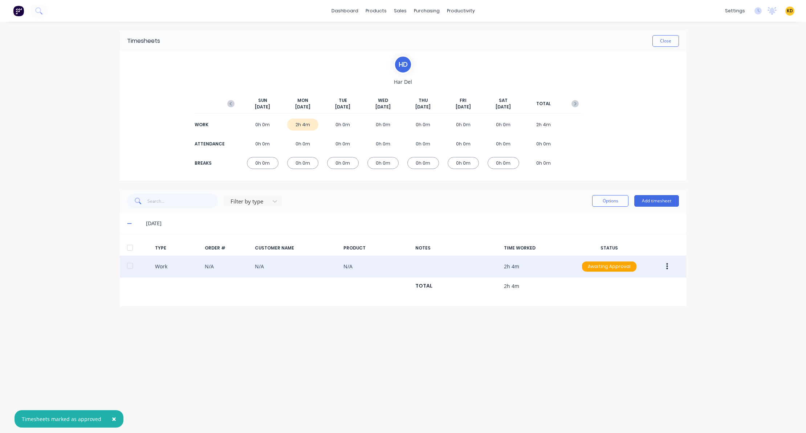
click at [708, 260] on div "× Timesheets marked as approved dashboard products sales purchasing productivit…" at bounding box center [403, 216] width 806 height 433
